Goal: Complete application form: Complete application form

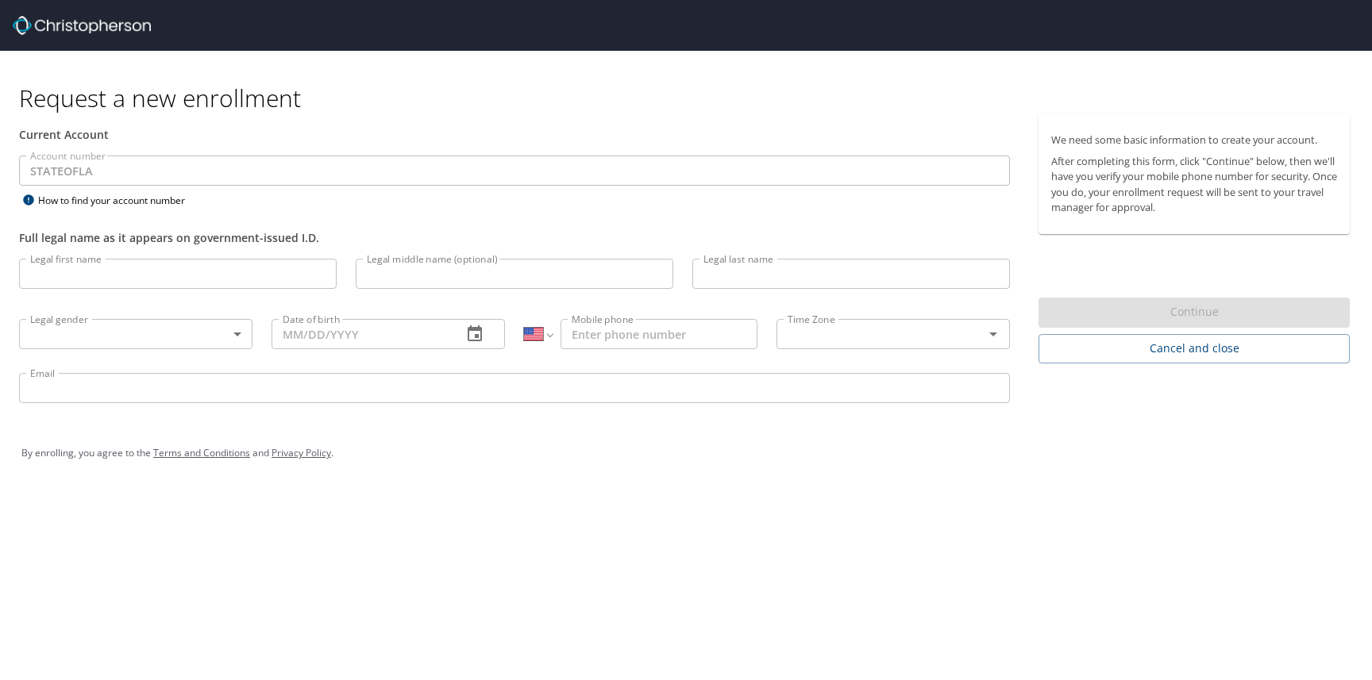
select select "US"
click at [129, 273] on input "Legal first name" at bounding box center [178, 274] width 318 height 30
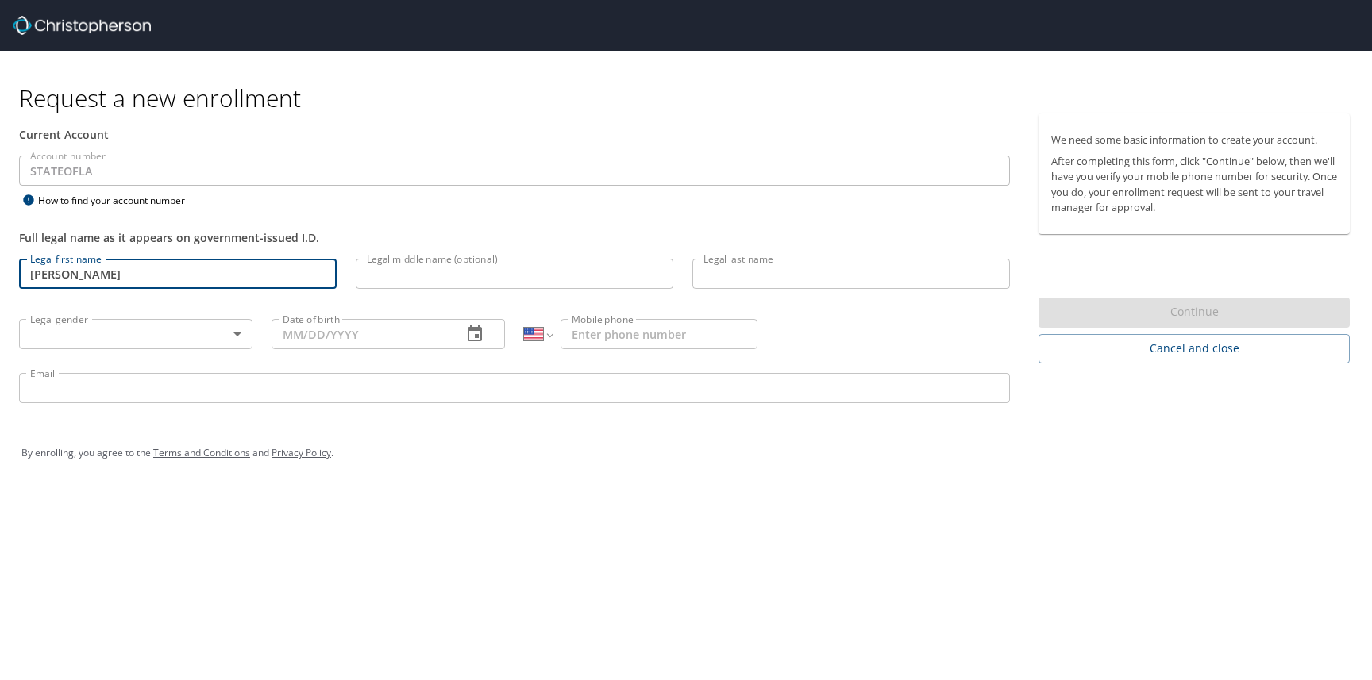
type input "Maribeth"
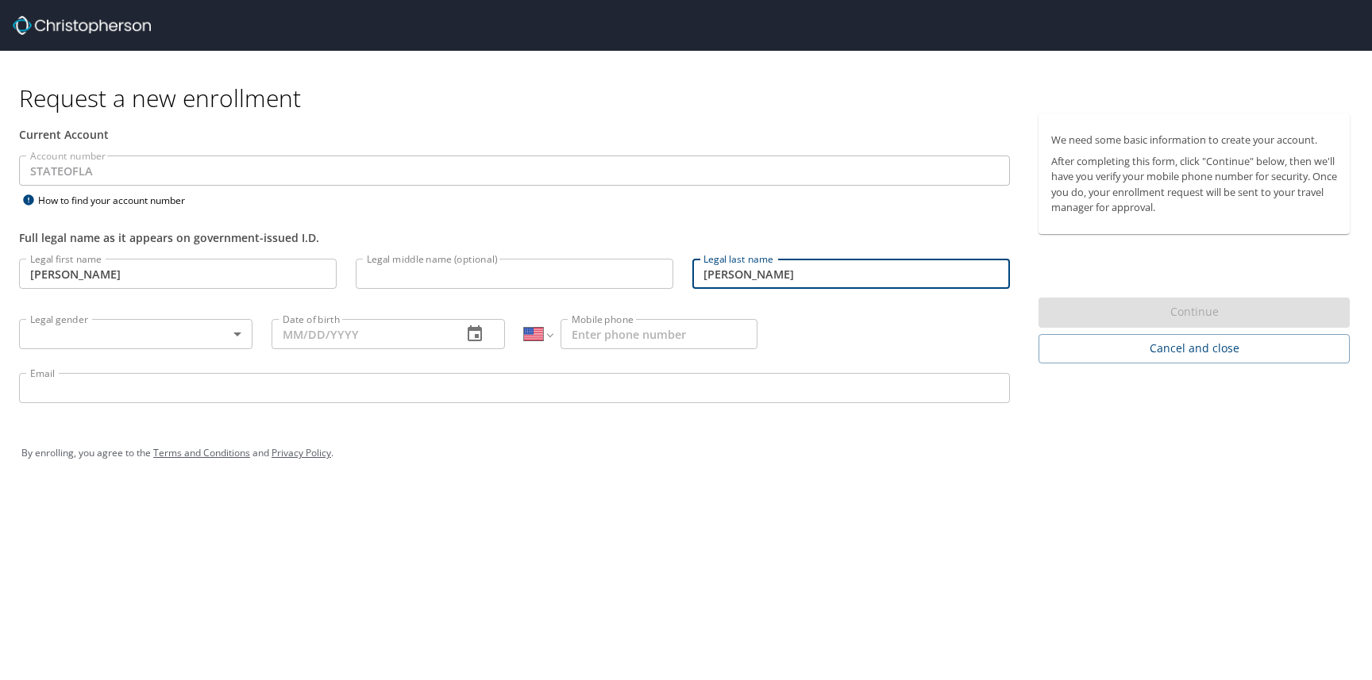
type input "Forrest"
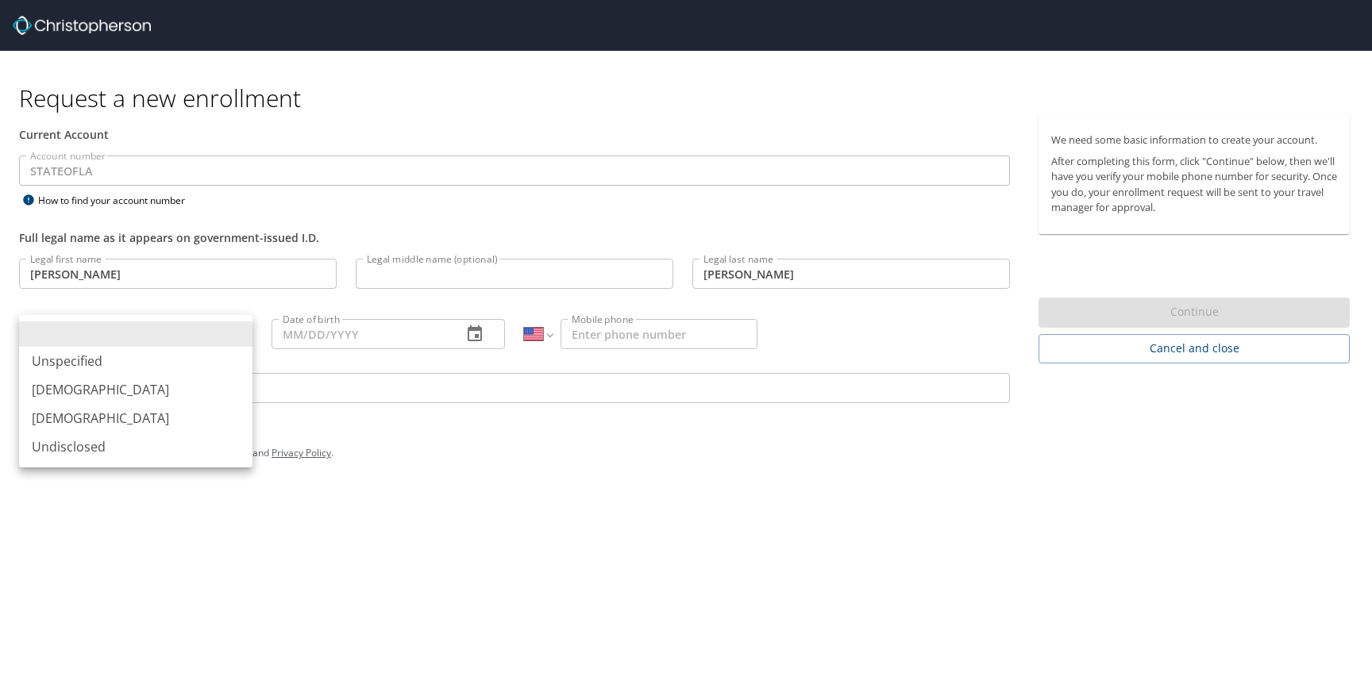
click at [110, 332] on body "Request a new enrollment Current Account Account number STATEOFLA Account numbe…" at bounding box center [686, 340] width 1372 height 680
click at [63, 418] on li "Female" at bounding box center [135, 418] width 233 height 29
type input "Female"
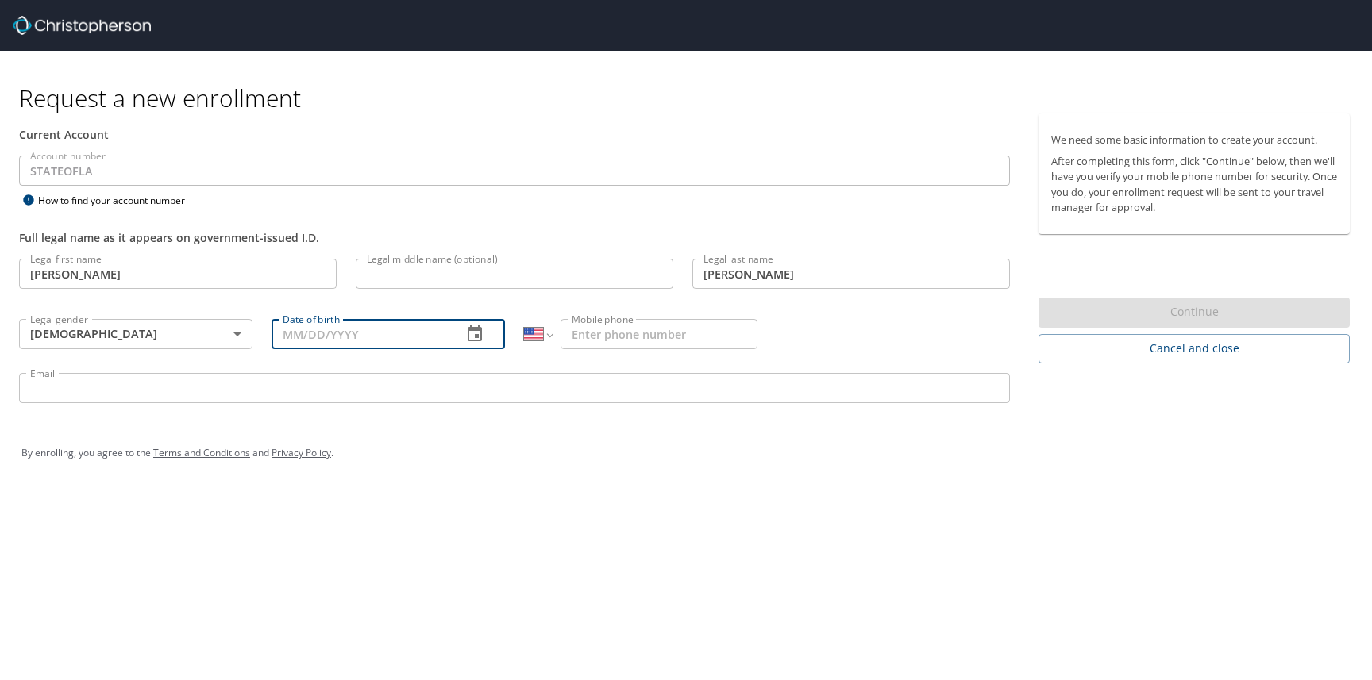
click at [309, 336] on input "Date of birth" at bounding box center [361, 334] width 178 height 30
type input "02/12/1969"
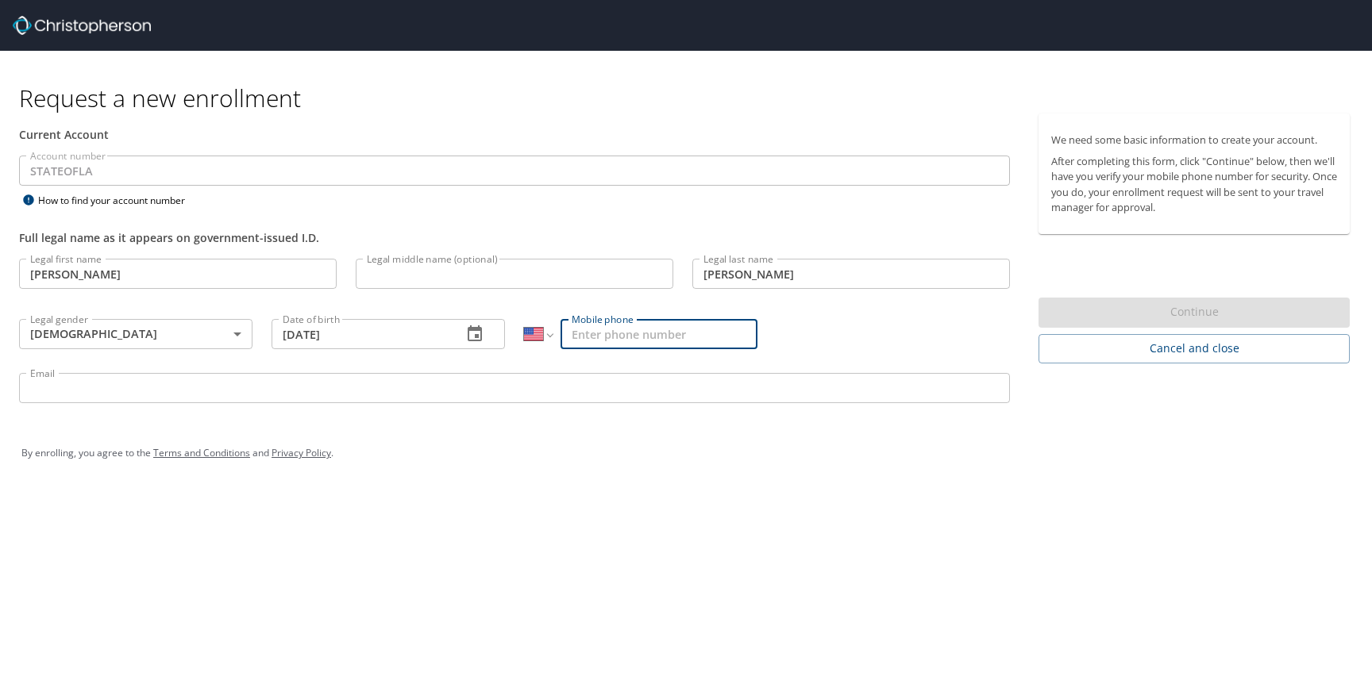
click at [603, 329] on input "Mobile phone" at bounding box center [659, 334] width 197 height 30
type input "(318) 426-6547"
click at [466, 393] on input "Email" at bounding box center [514, 388] width 991 height 30
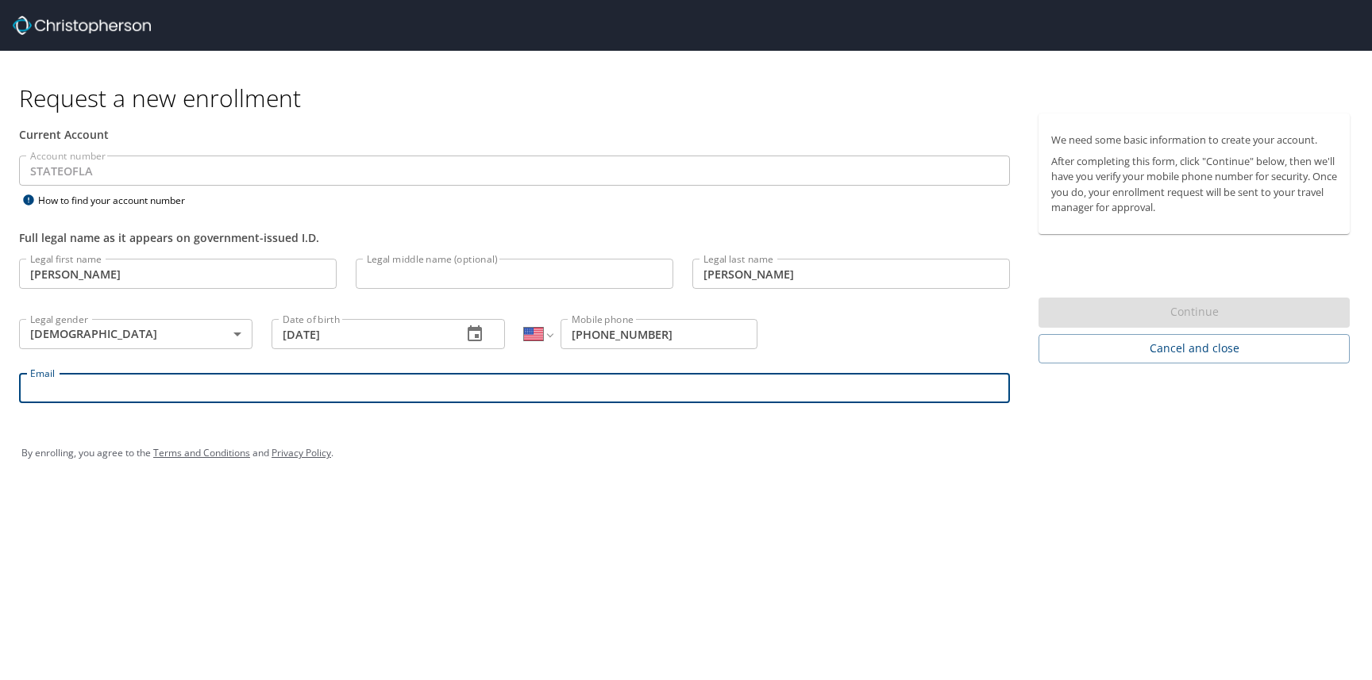
type input "maribeth.forrest@lsuhs.edu"
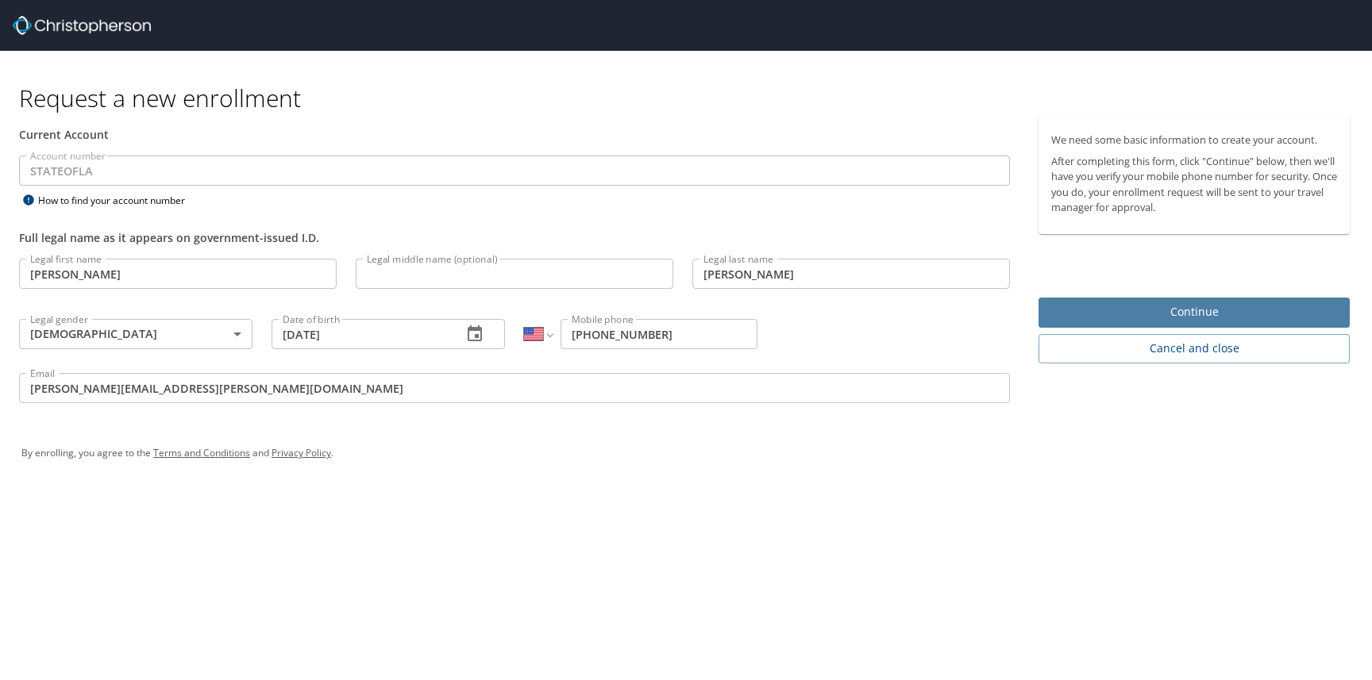
click at [1157, 308] on span "Continue" at bounding box center [1194, 313] width 286 height 20
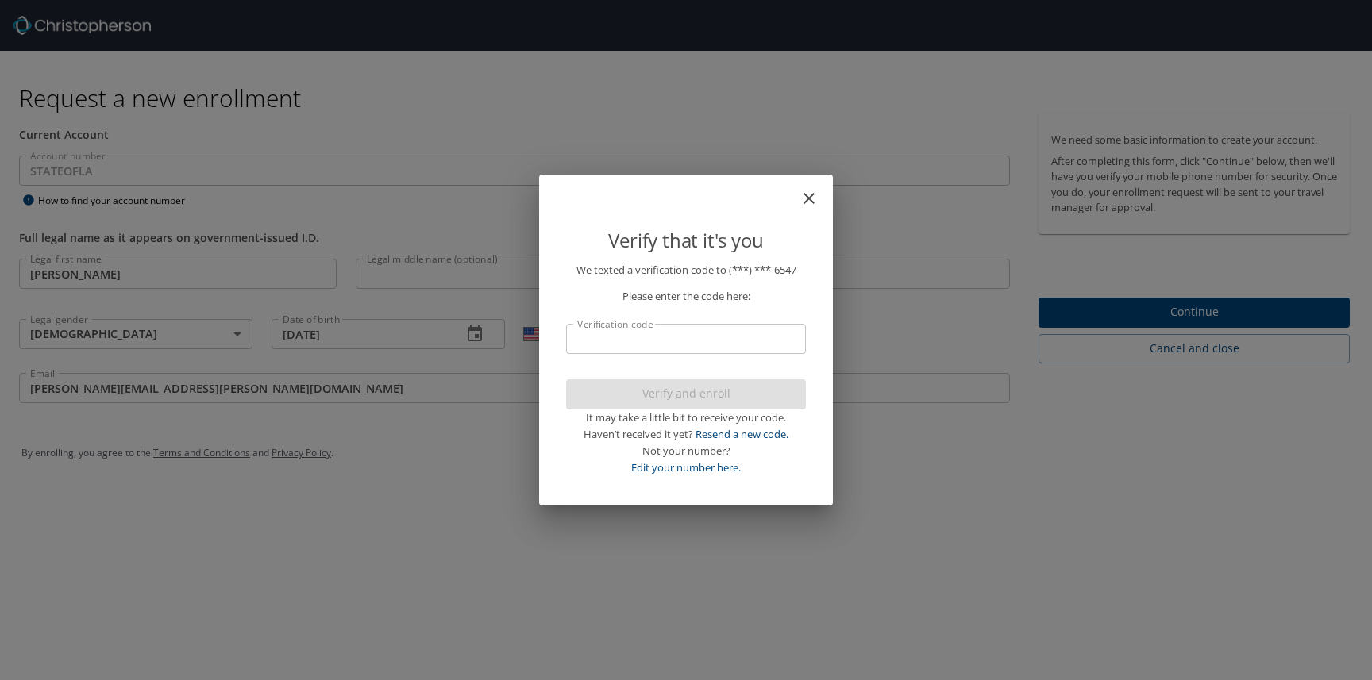
click at [714, 338] on input "Verification code" at bounding box center [686, 339] width 240 height 30
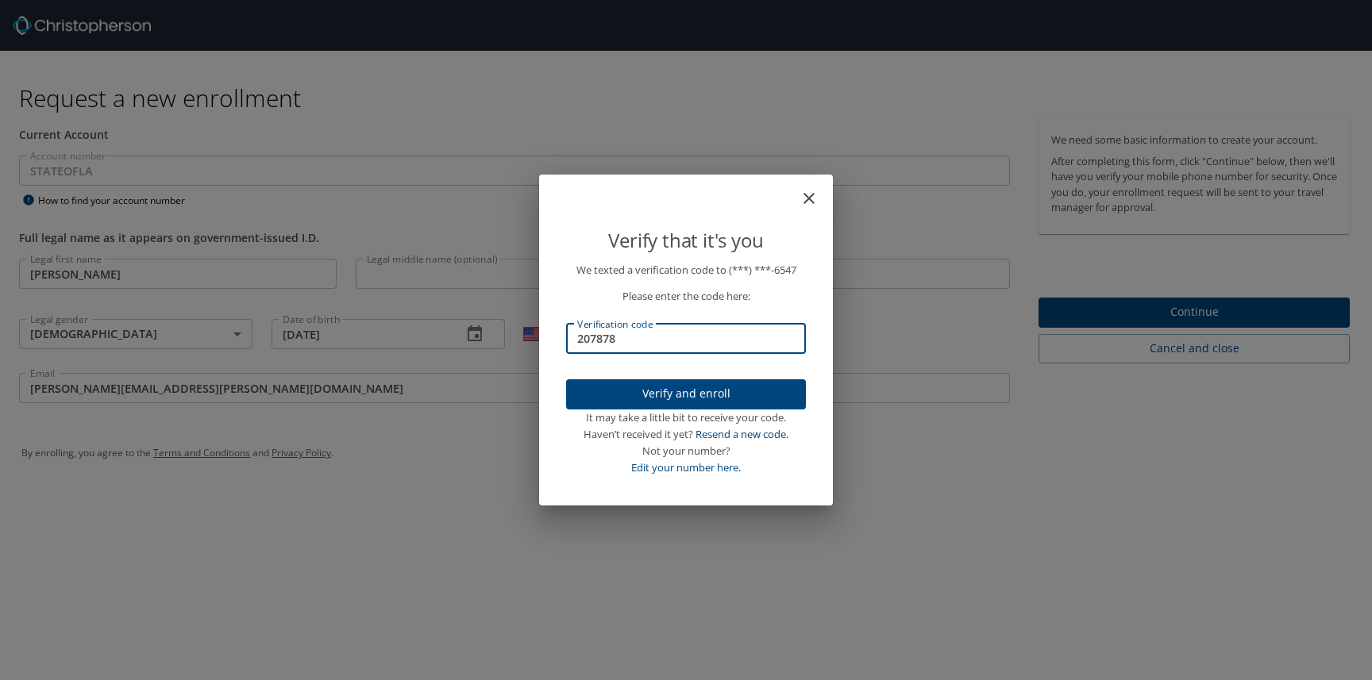
type input "207878"
click at [716, 395] on span "Verify and enroll" at bounding box center [686, 394] width 214 height 20
click at [1131, 312] on div "Verify that it's you We texted a verification code to (***) ***- 6547 Please en…" at bounding box center [686, 340] width 1372 height 680
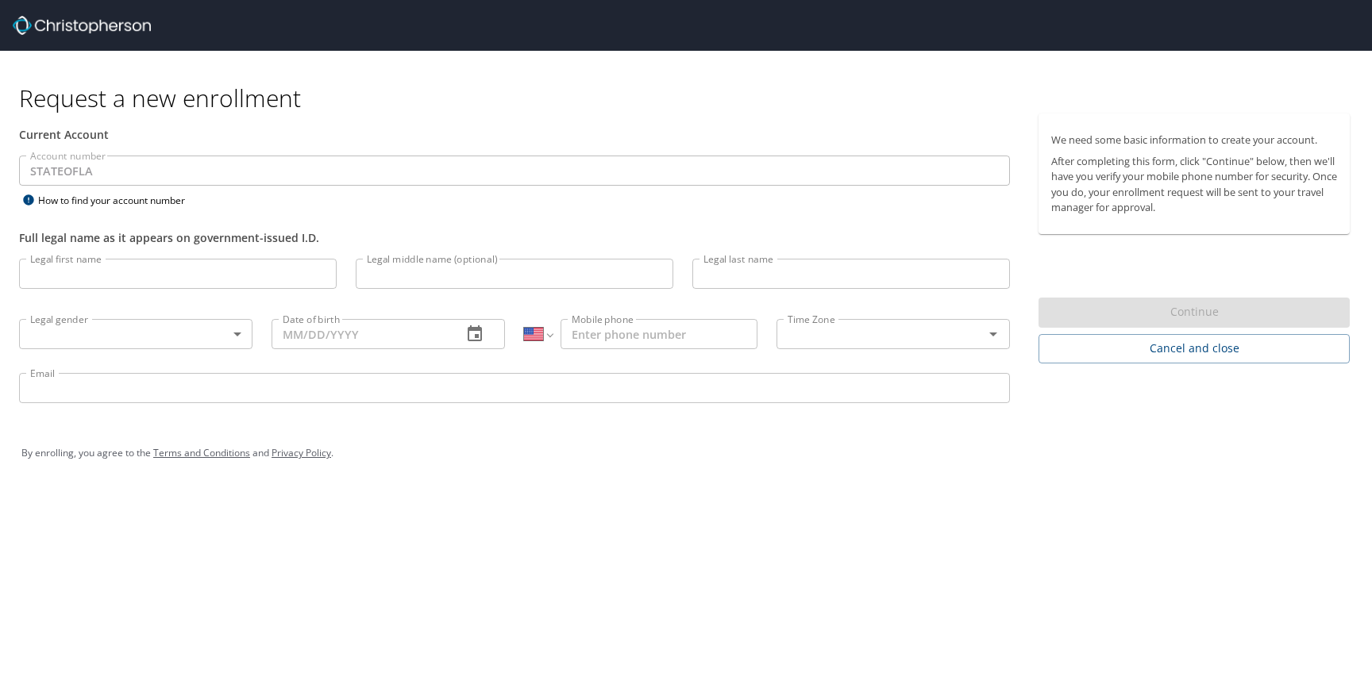
select select "US"
